Goal: Find specific page/section: Find specific page/section

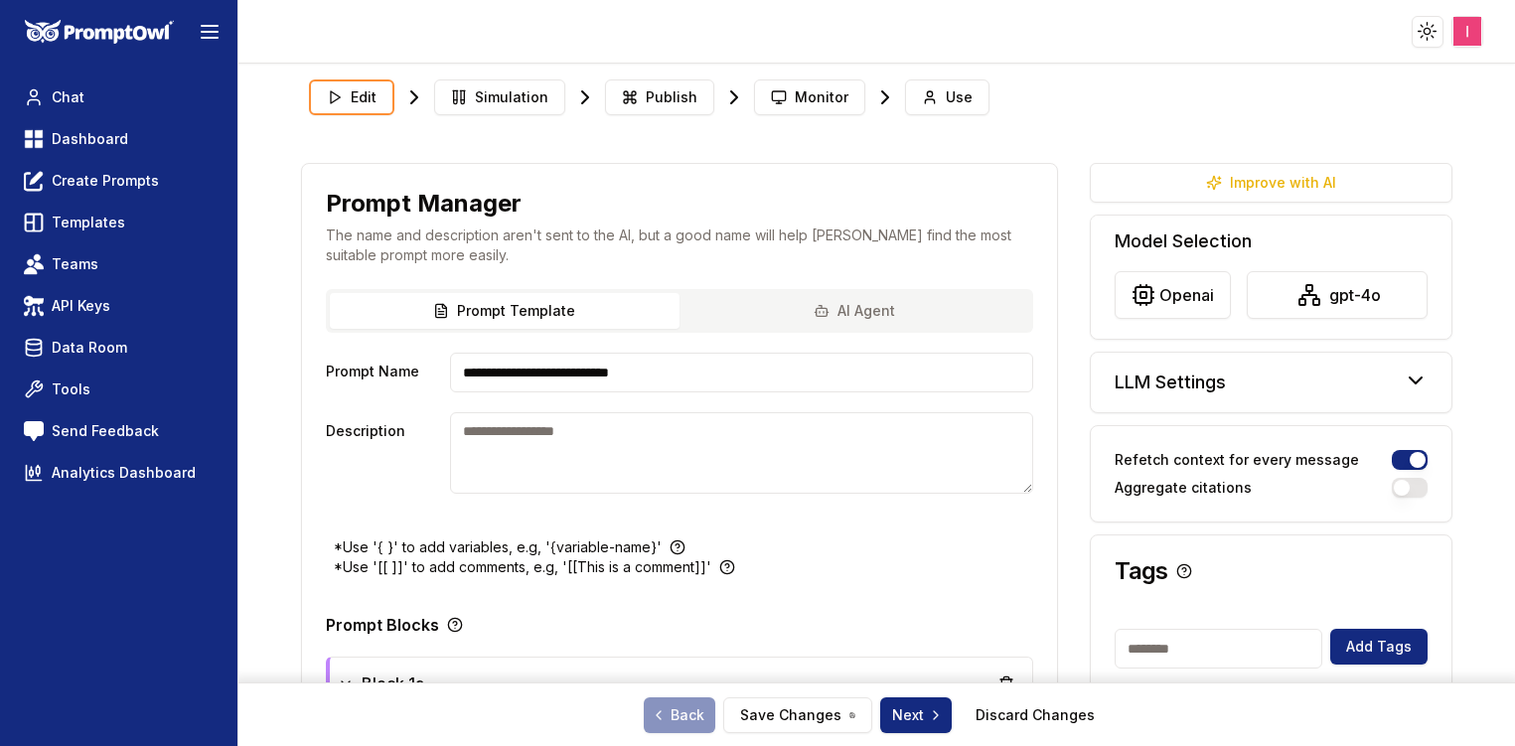
scroll to position [94, 0]
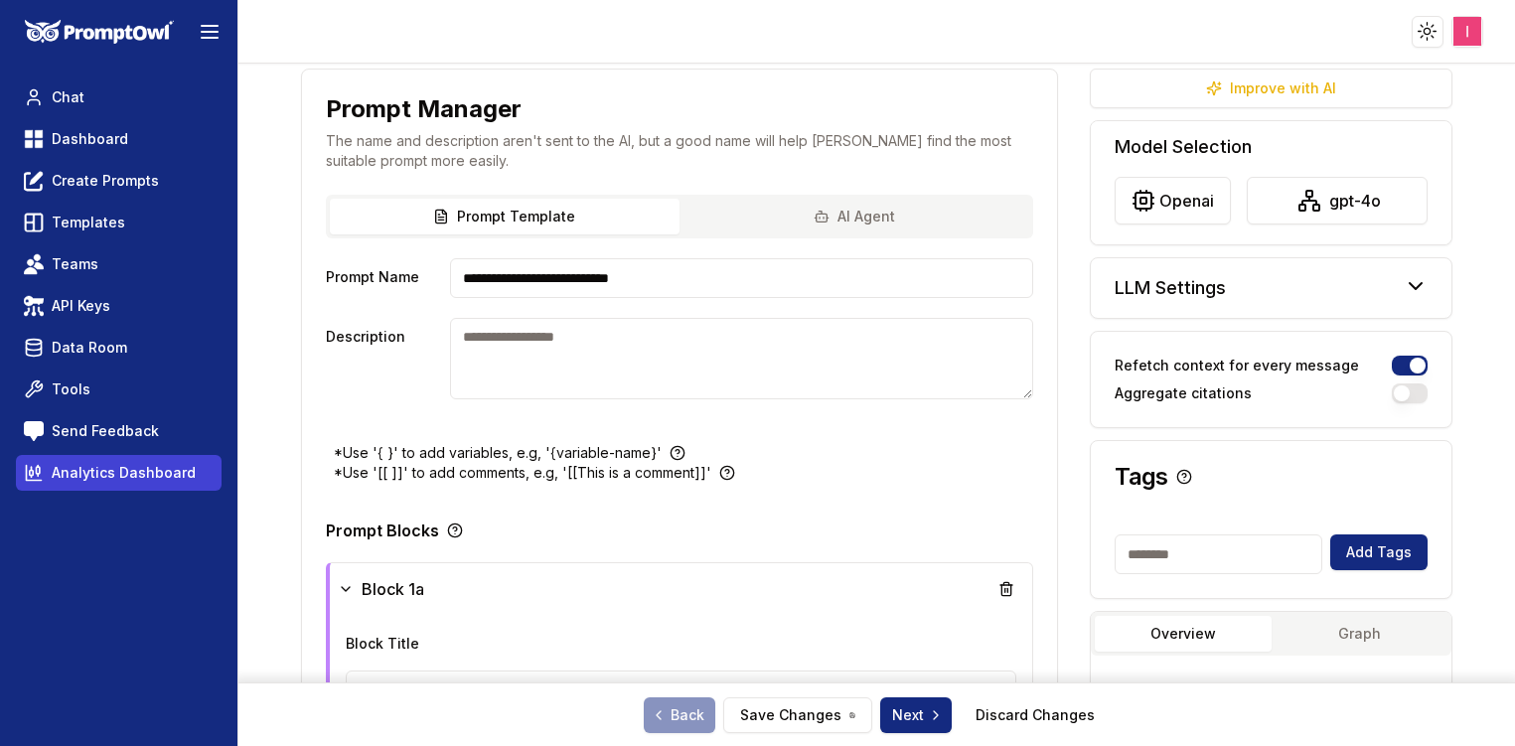
click at [107, 475] on span "Analytics Dashboard" at bounding box center [124, 473] width 144 height 20
